Goal: Information Seeking & Learning: Learn about a topic

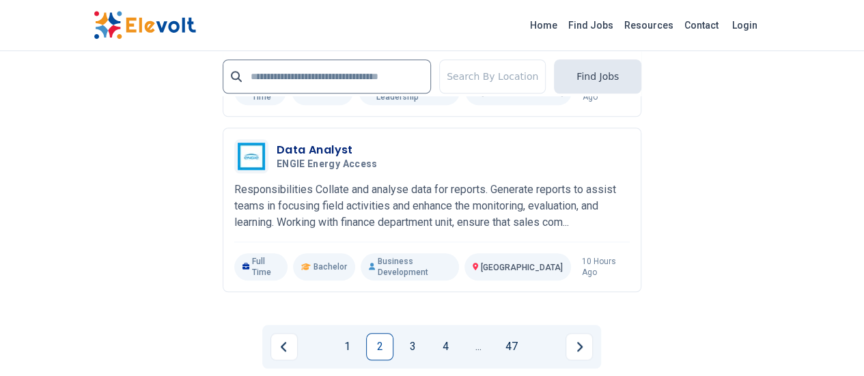
scroll to position [3217, 0]
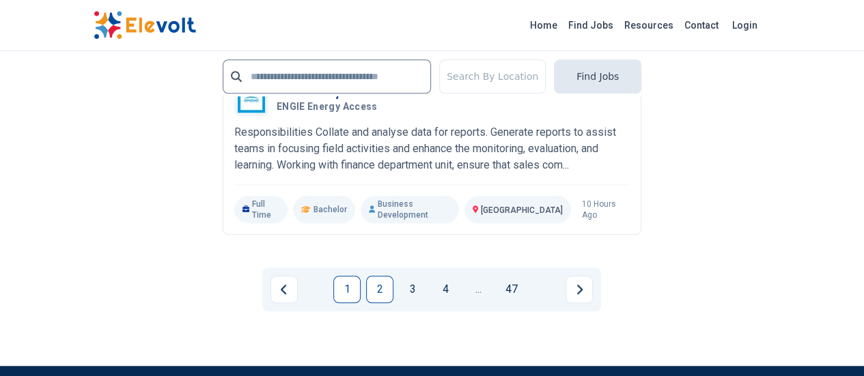
click at [348, 276] on link "1" at bounding box center [346, 289] width 27 height 27
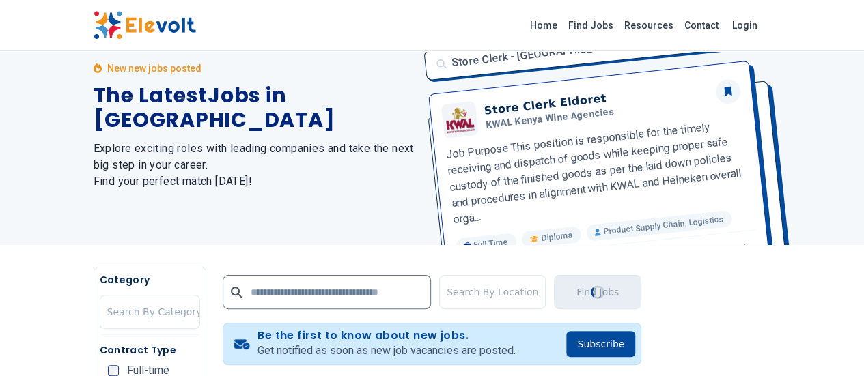
scroll to position [0, 0]
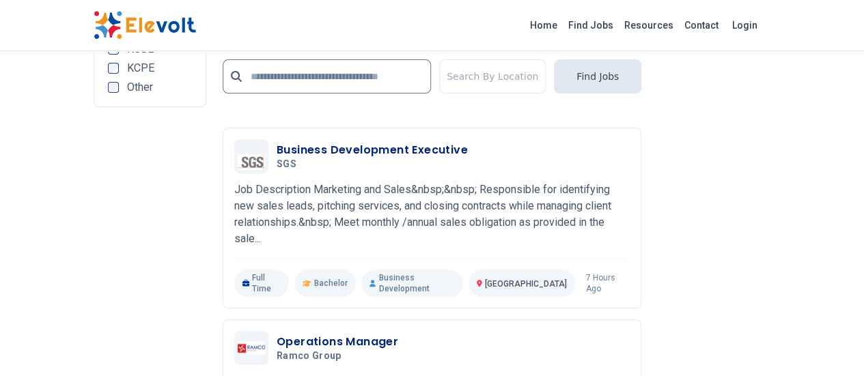
scroll to position [2871, 0]
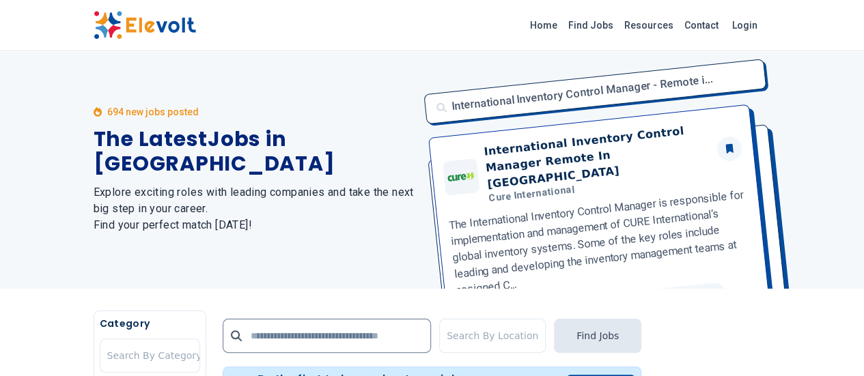
scroll to position [0, 0]
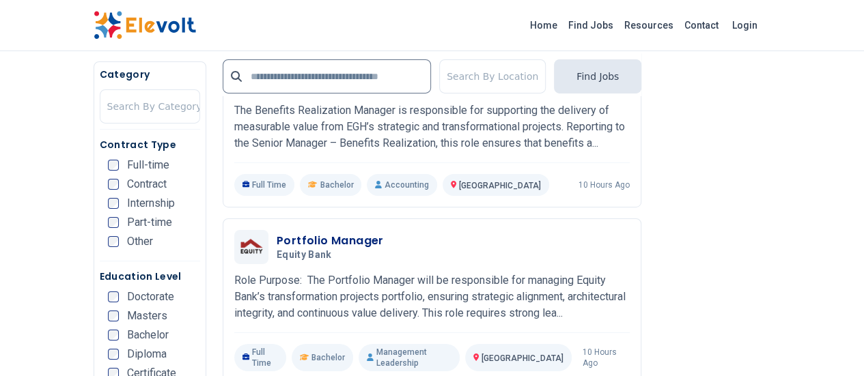
scroll to position [2221, 0]
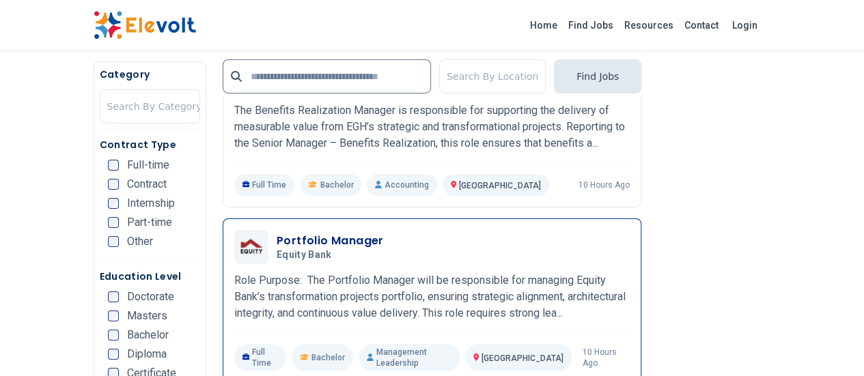
click at [283, 233] on h3 "Portfolio Manager" at bounding box center [330, 241] width 107 height 16
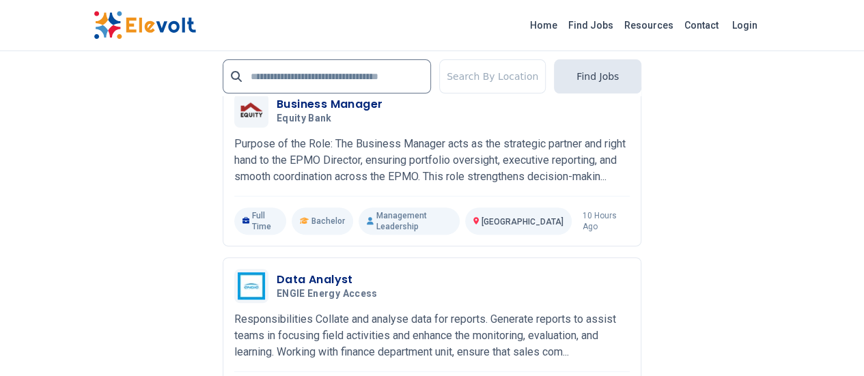
scroll to position [2773, 0]
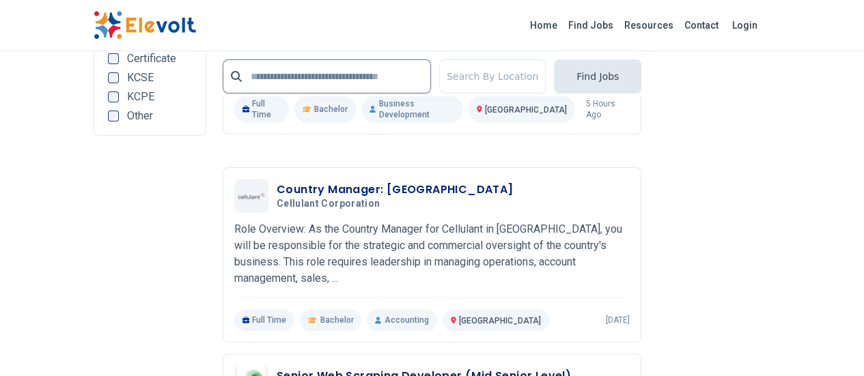
scroll to position [2846, 0]
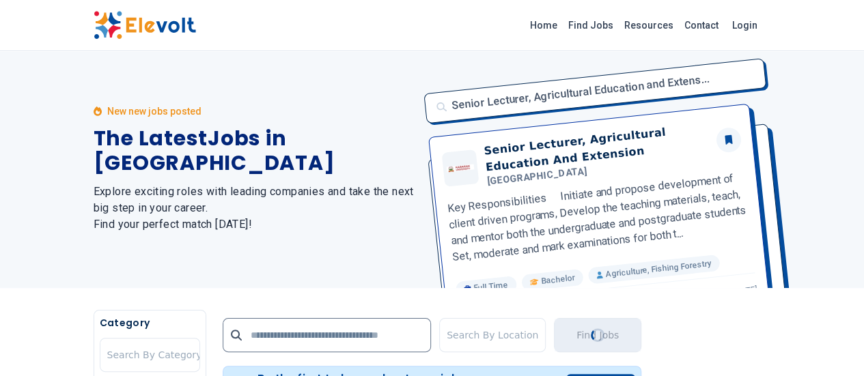
scroll to position [0, 0]
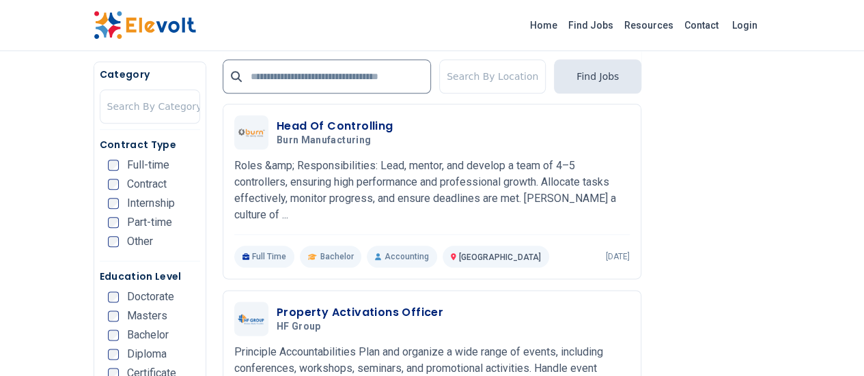
scroll to position [979, 0]
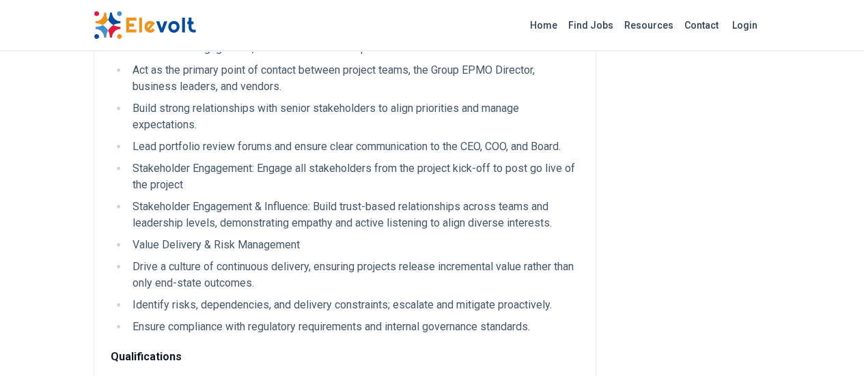
scroll to position [571, 0]
